Goal: Book appointment/travel/reservation

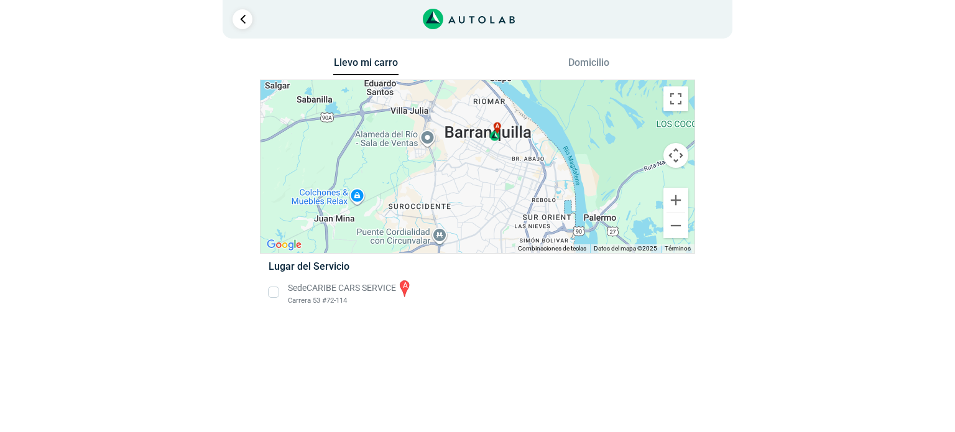
click at [277, 292] on li "Sede CARIBE CARS SERVICE a Carrera 53 #72-114" at bounding box center [477, 292] width 436 height 28
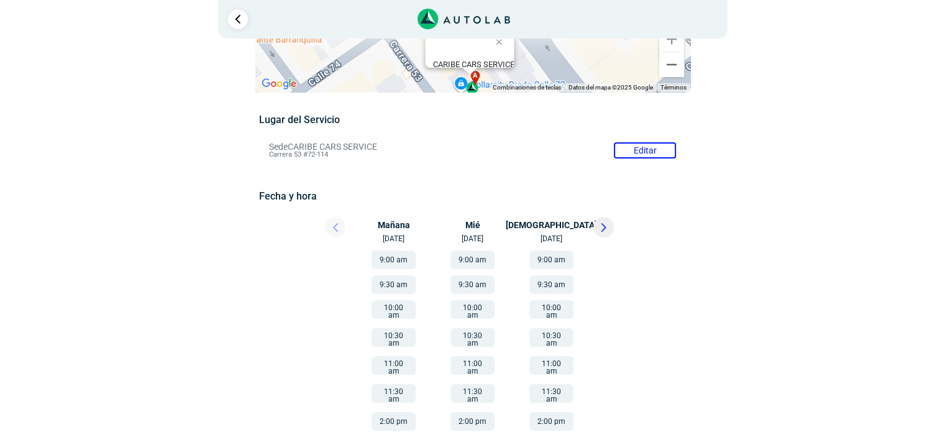
scroll to position [124, 0]
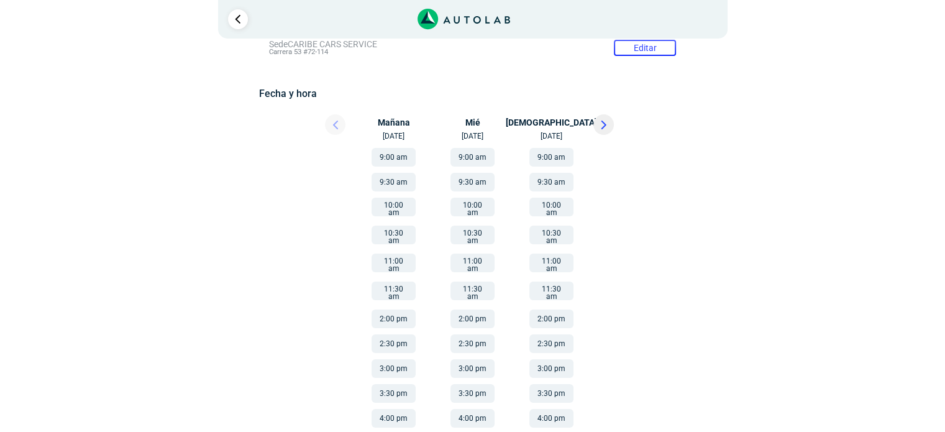
click at [544, 309] on button "2:00 pm" at bounding box center [551, 318] width 44 height 19
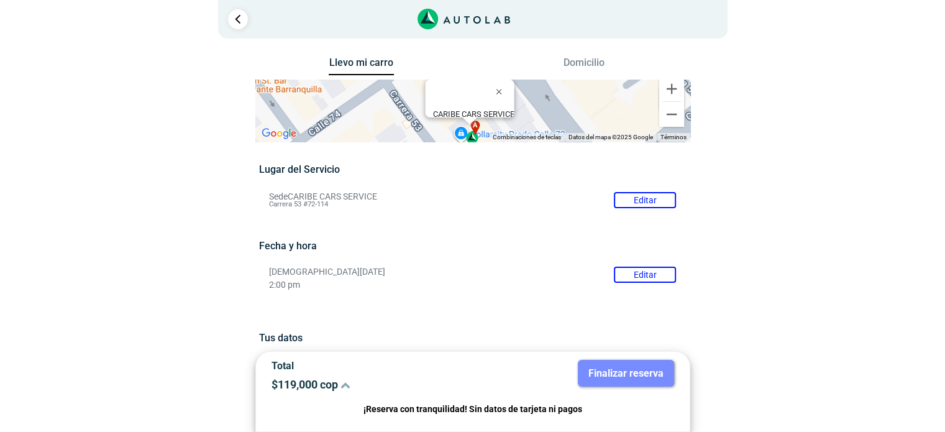
click at [348, 386] on icon at bounding box center [346, 385] width 10 height 10
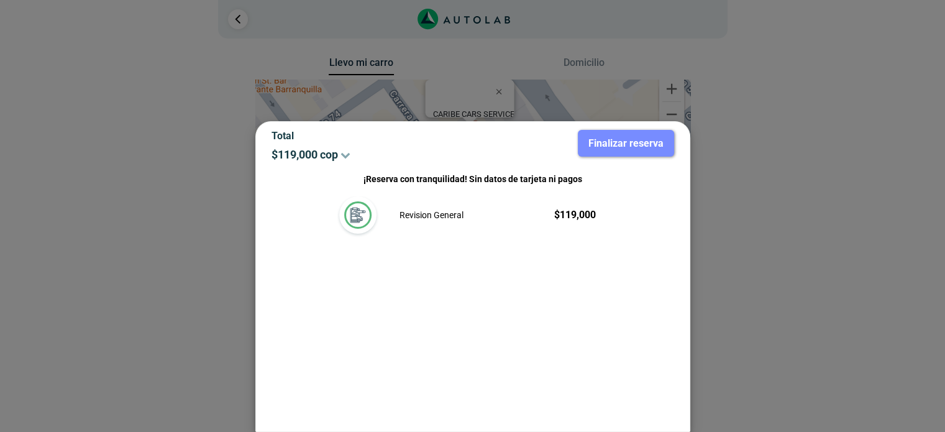
click at [329, 150] on p "$ 119,000 cop" at bounding box center [368, 154] width 192 height 13
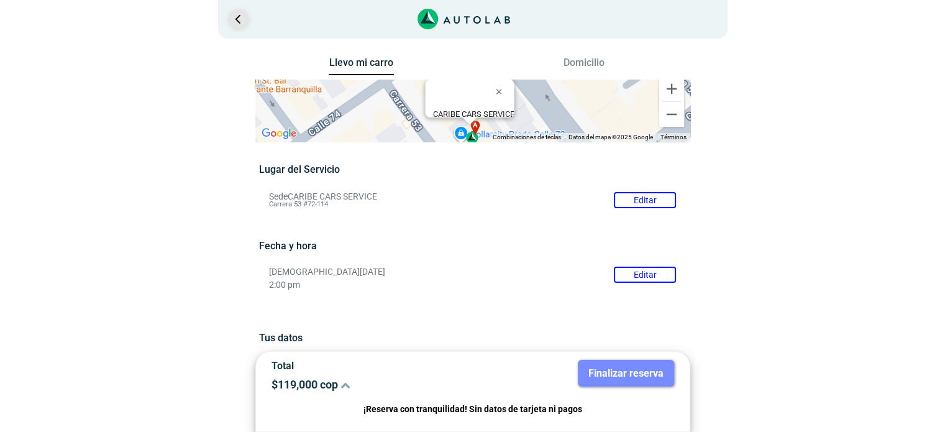
click at [240, 19] on link "Ir al paso anterior" at bounding box center [238, 19] width 20 height 20
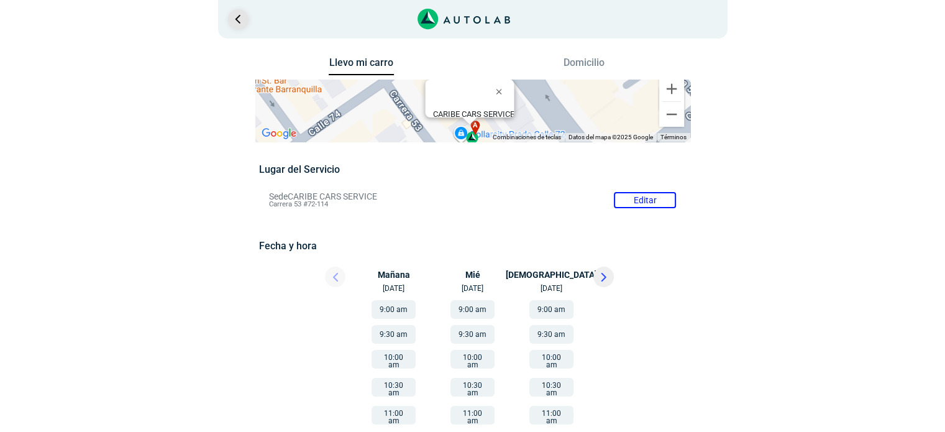
scroll to position [152, 0]
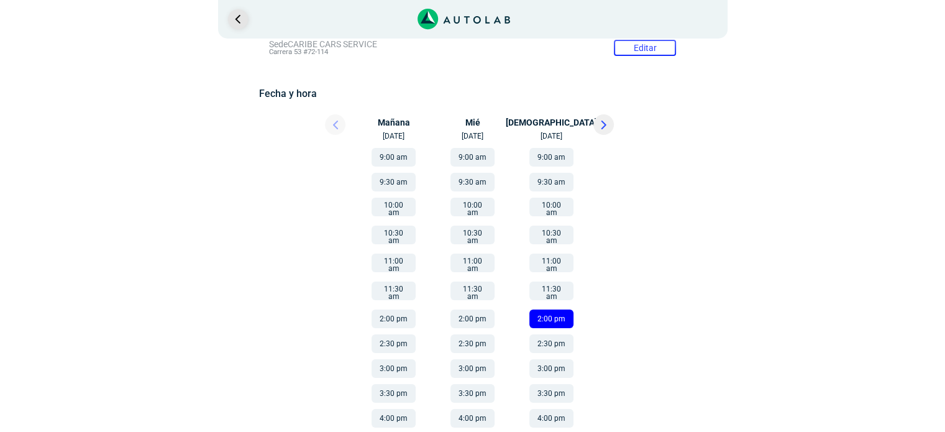
click at [240, 22] on link "Ir al paso anterior" at bounding box center [238, 19] width 20 height 20
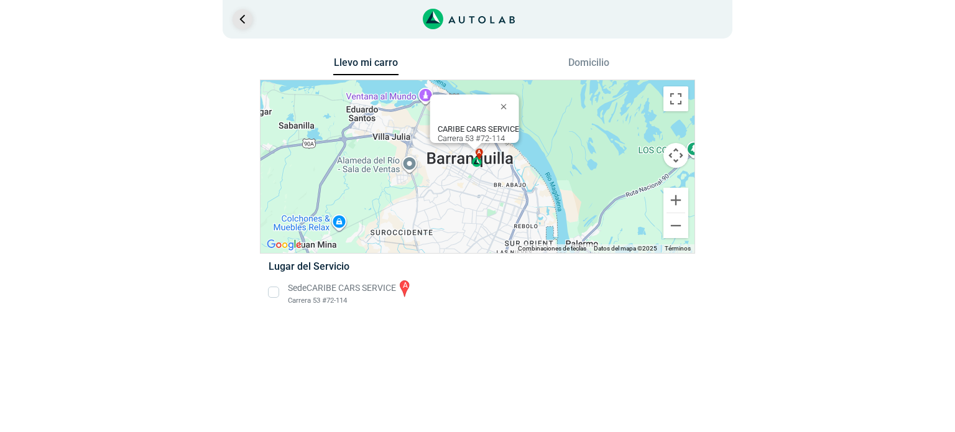
click at [240, 22] on link "Ir al paso anterior" at bounding box center [242, 19] width 20 height 20
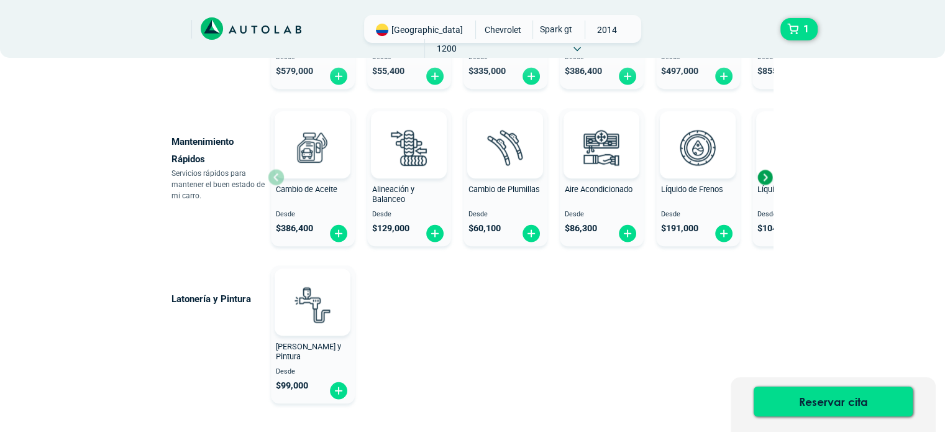
scroll to position [810, 0]
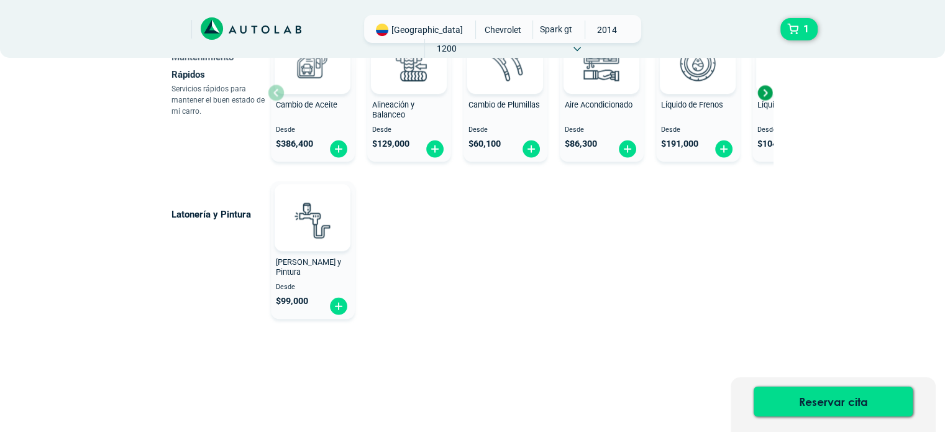
drag, startPoint x: 608, startPoint y: 327, endPoint x: 470, endPoint y: 218, distance: 176.5
drag, startPoint x: 470, startPoint y: 218, endPoint x: 466, endPoint y: 272, distance: 53.6
click at [462, 272] on div "Latonería y Pintura Latoneria y Pintura Desde $ 99,000" at bounding box center [424, 250] width 505 height 148
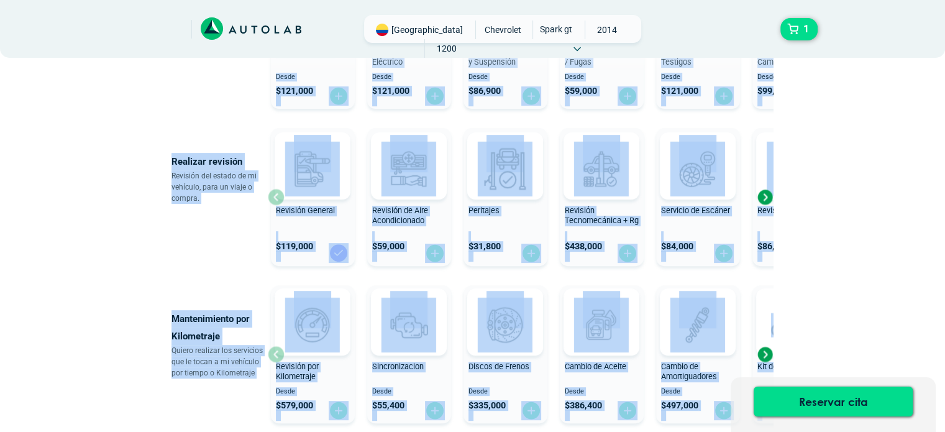
scroll to position [0, 0]
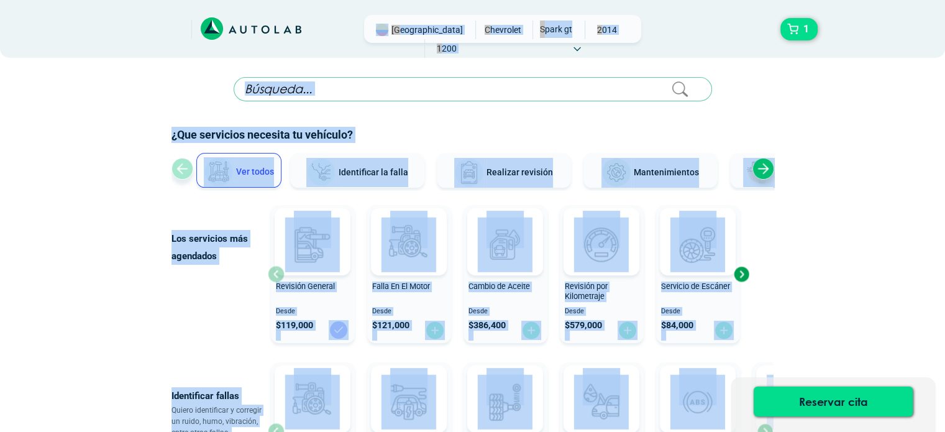
drag, startPoint x: 666, startPoint y: 327, endPoint x: 186, endPoint y: 19, distance: 570.7
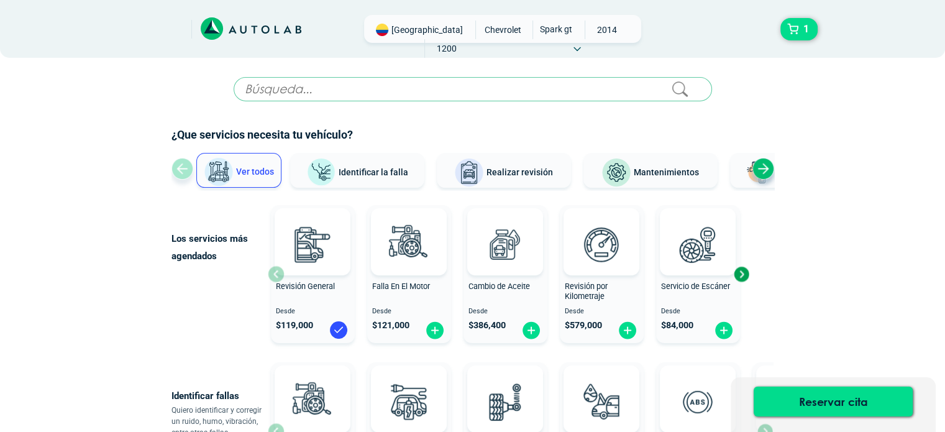
click at [167, 16] on div at bounding box center [236, 29] width 217 height 28
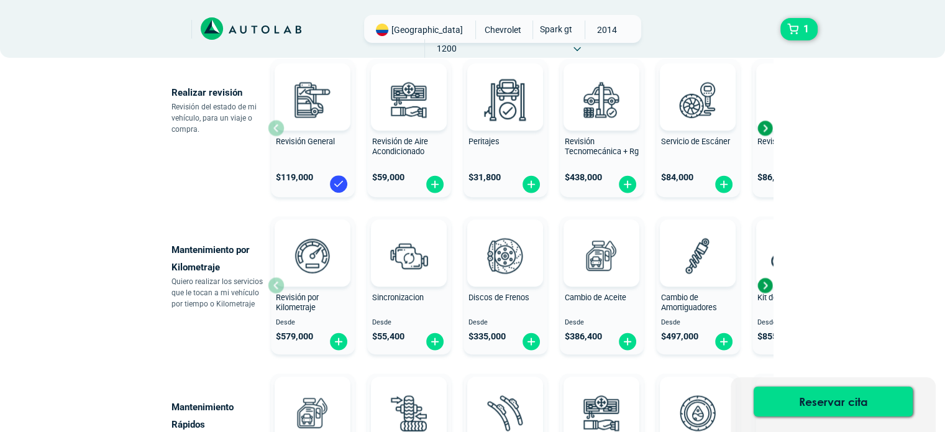
scroll to position [500, 0]
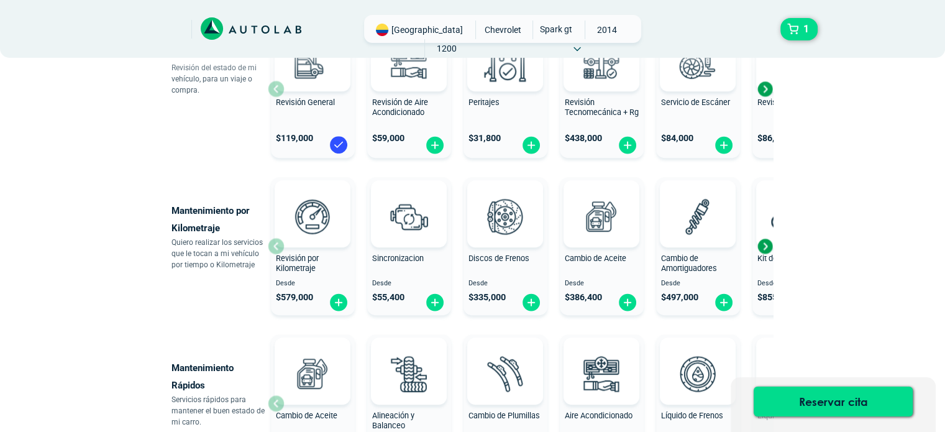
click at [761, 246] on div "Next slide" at bounding box center [765, 246] width 19 height 19
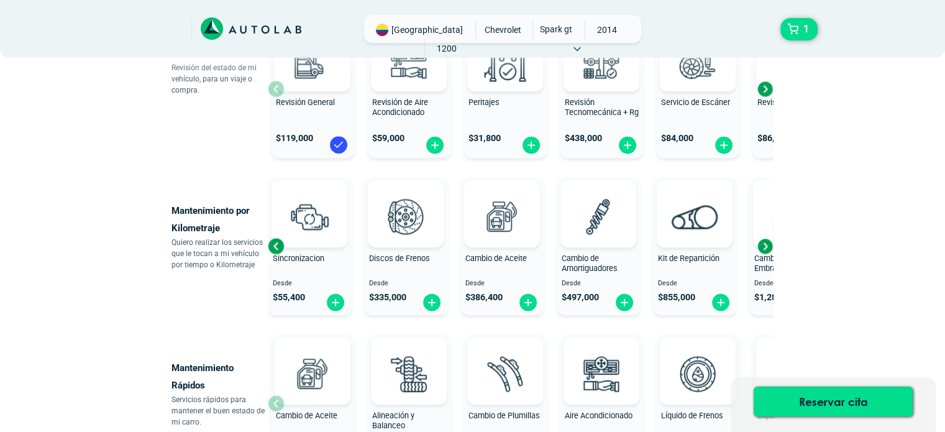
click at [765, 245] on div "Next slide" at bounding box center [765, 246] width 19 height 19
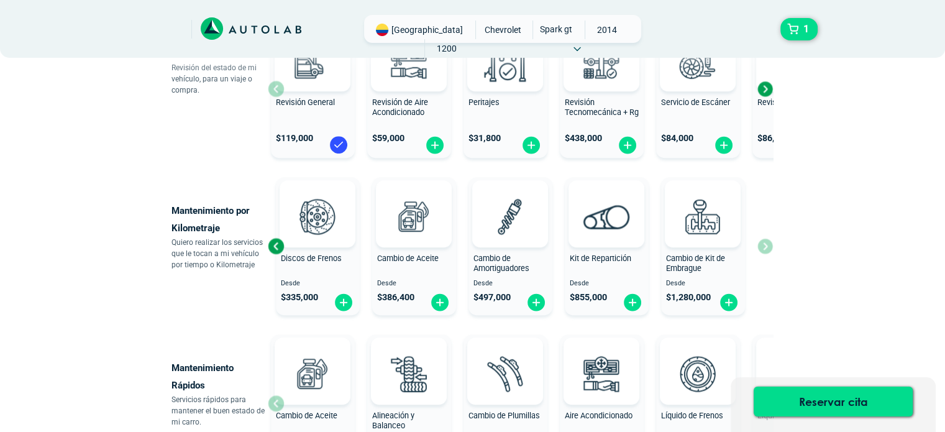
click at [766, 245] on div "Revisión por Kilometraje Desde $ 579,000 Sincronizacion Desde $ 55,400 Discos d…" at bounding box center [520, 246] width 505 height 148
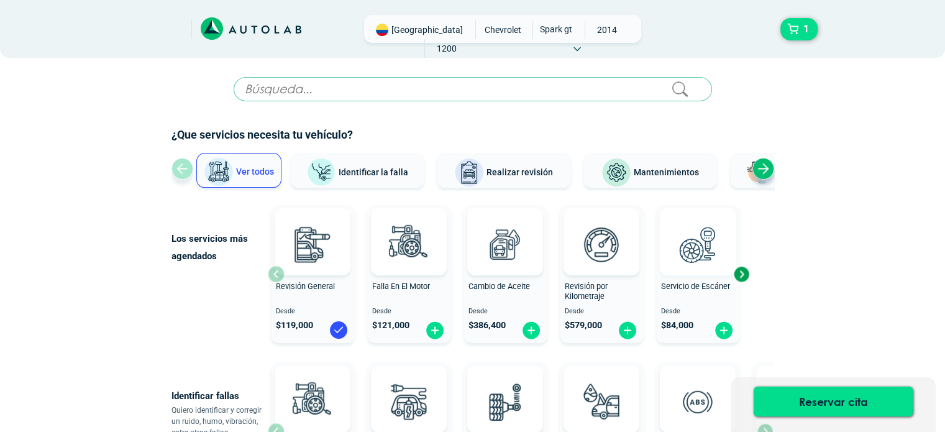
scroll to position [0, 0]
click at [656, 171] on span "Mantenimientos" at bounding box center [666, 172] width 65 height 10
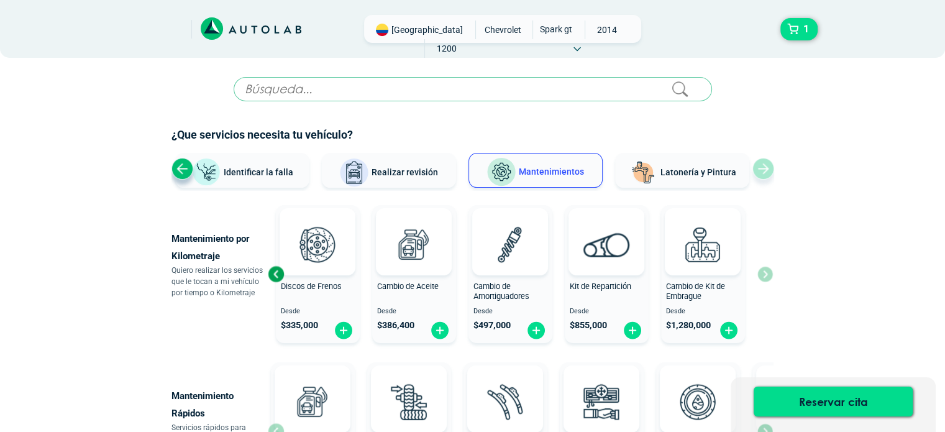
click at [639, 161] on img at bounding box center [643, 173] width 30 height 30
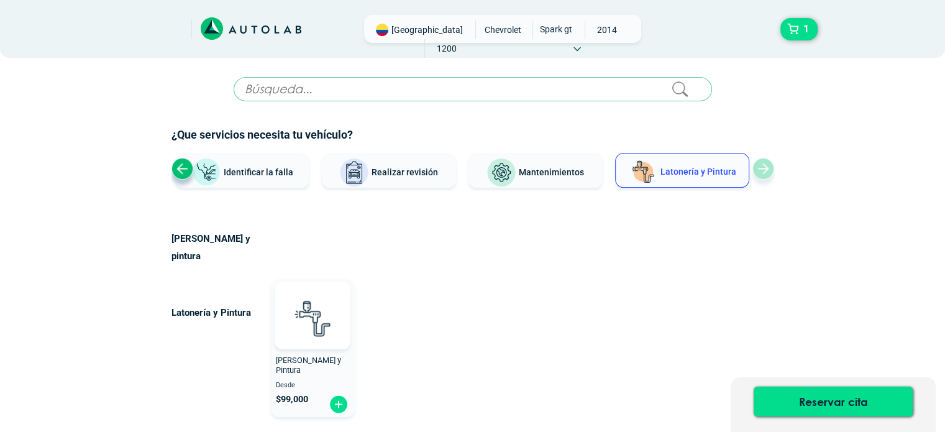
scroll to position [81, 0]
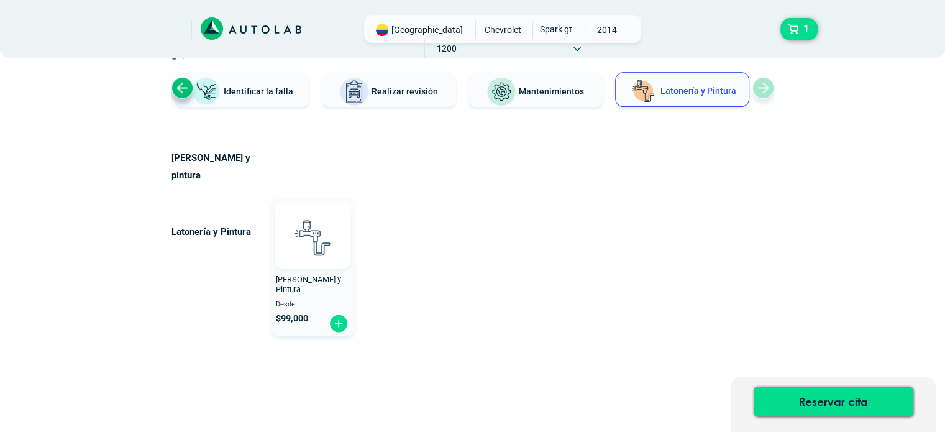
click at [298, 226] on img at bounding box center [312, 237] width 55 height 55
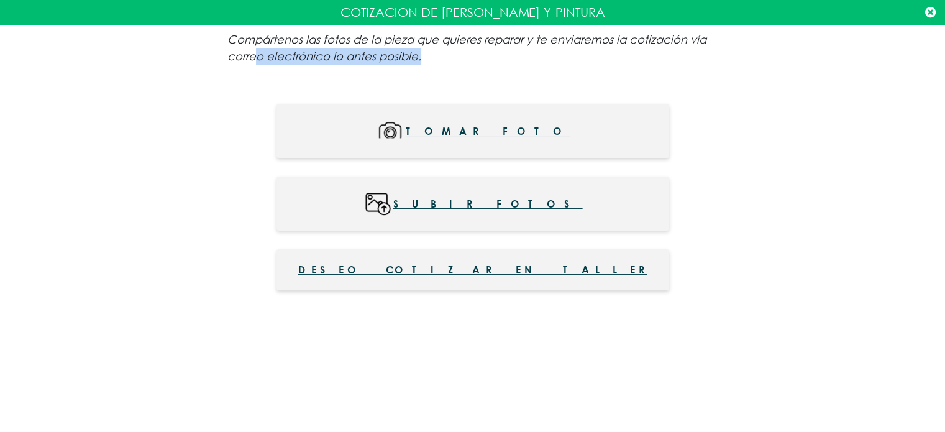
drag, startPoint x: 437, startPoint y: 63, endPoint x: 255, endPoint y: 57, distance: 182.2
click at [255, 57] on p "Compártenos las fotos de la pieza que quieres reparar y te enviaremos la cotiza…" at bounding box center [472, 48] width 491 height 34
click at [440, 70] on div "Compártenos las fotos de la pieza que quieres reparar y te enviaremos la cotiza…" at bounding box center [472, 173] width 491 height 296
